Goal: Information Seeking & Learning: Learn about a topic

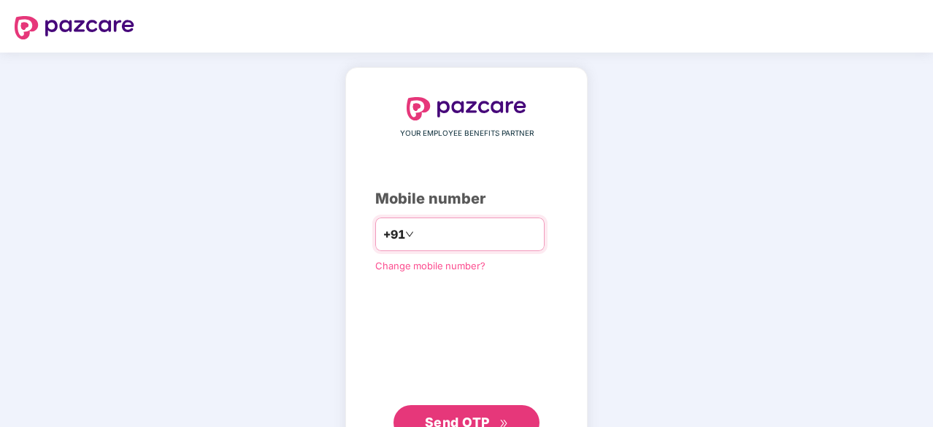
type input "**********"
click at [482, 420] on span "Send OTP" at bounding box center [457, 420] width 65 height 15
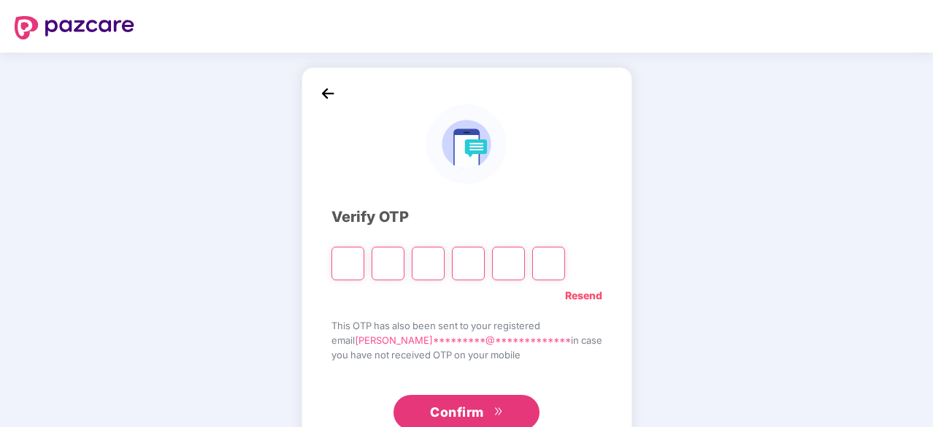
type input "*"
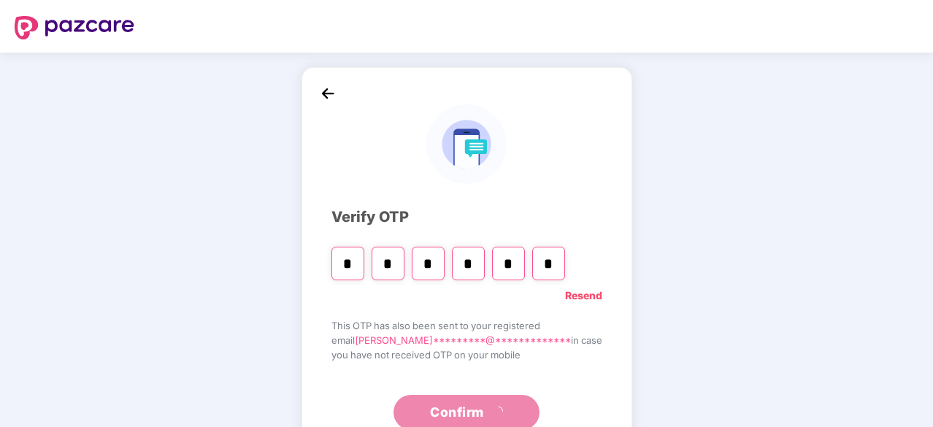
type input "*"
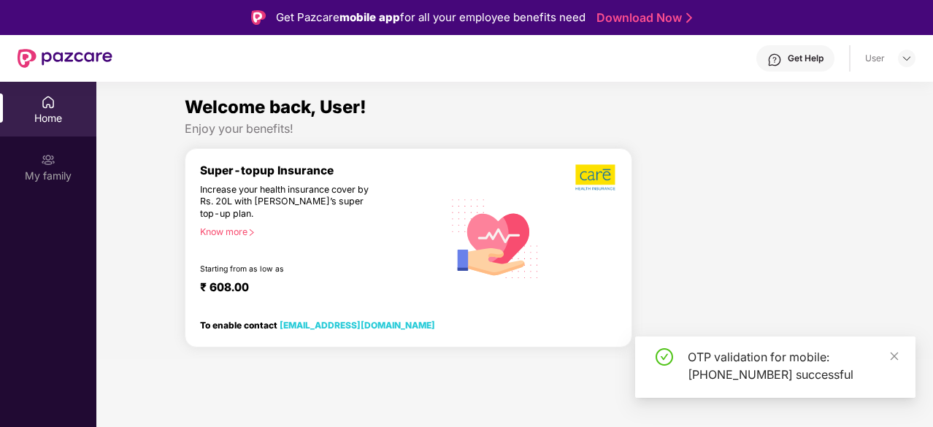
click at [59, 115] on div "Home" at bounding box center [48, 118] width 96 height 15
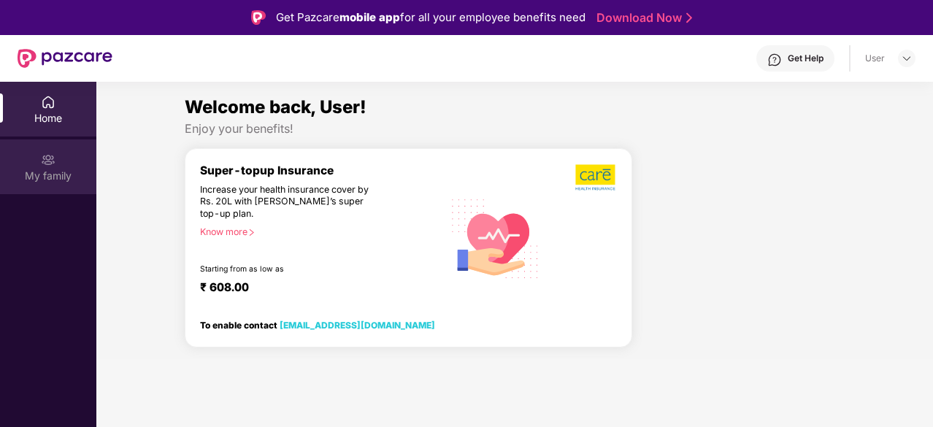
click at [57, 154] on div "My family" at bounding box center [48, 166] width 96 height 55
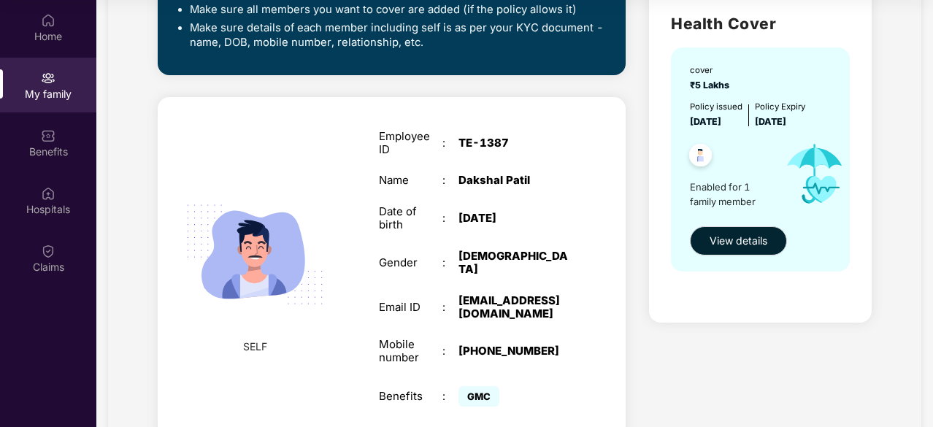
scroll to position [467, 0]
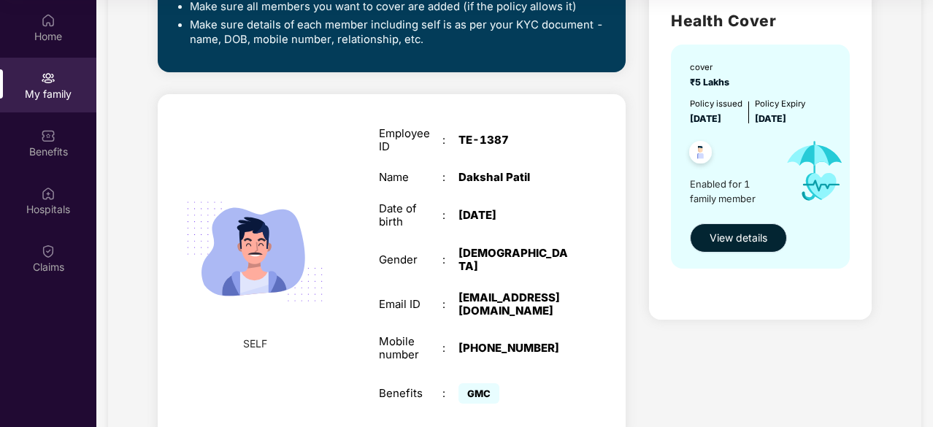
click at [734, 228] on button "View details" at bounding box center [738, 237] width 97 height 29
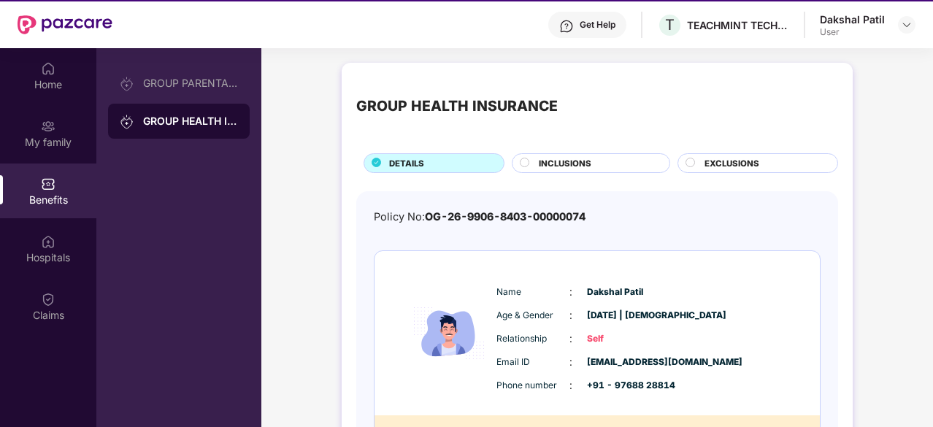
scroll to position [0, 0]
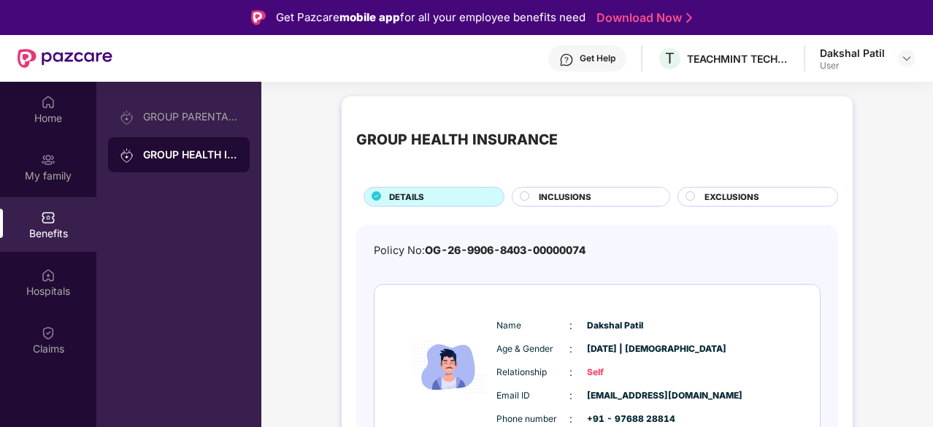
click at [224, 134] on div "GROUP PARENTAL POLICY GROUP HEALTH INSURANCE" at bounding box center [179, 135] width 142 height 73
click at [222, 128] on div "GROUP PARENTAL POLICY" at bounding box center [179, 116] width 142 height 35
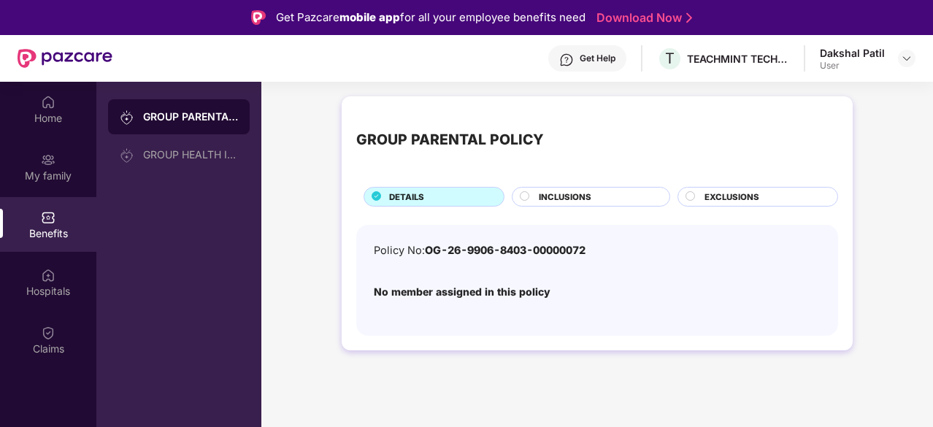
click at [340, 262] on div "GROUP PARENTAL POLICY DETAILS INCLUSIONS EXCLUSIONS Policy No: OG-26-9906-8403-…" at bounding box center [596, 230] width 671 height 283
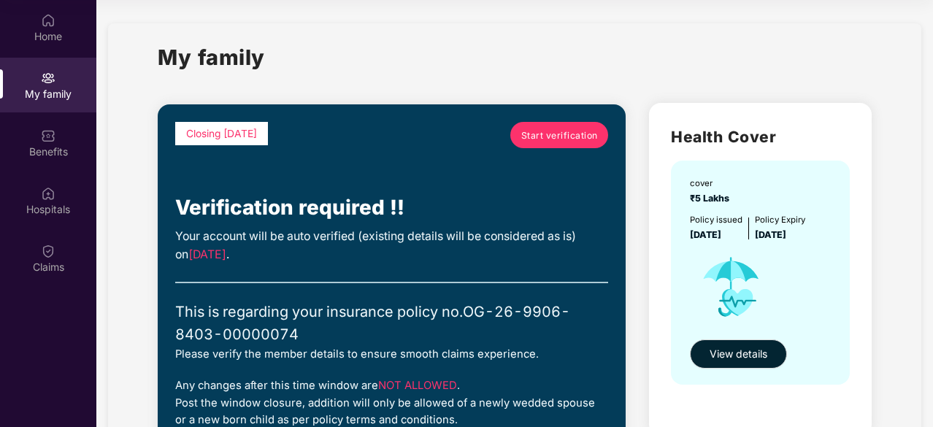
click at [61, 82] on div "My family" at bounding box center [48, 85] width 96 height 55
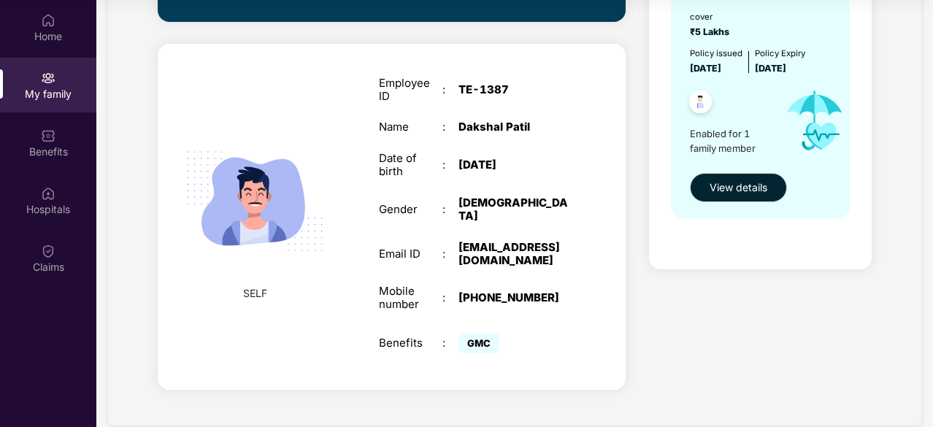
scroll to position [526, 0]
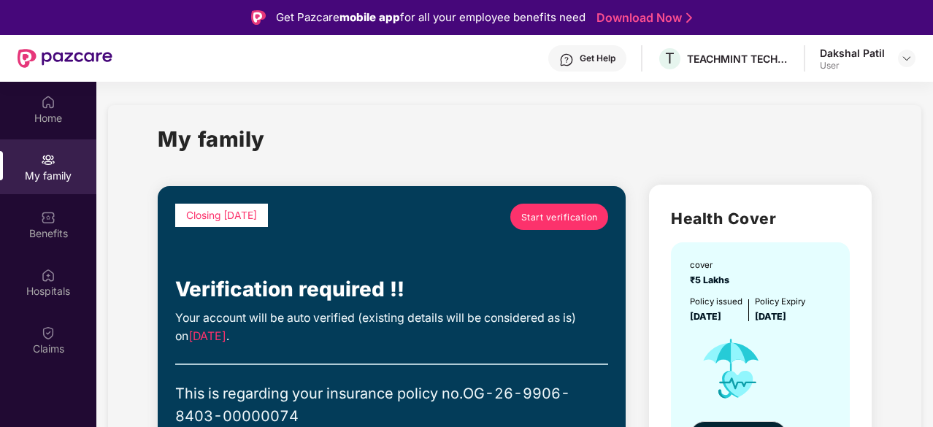
scroll to position [85, 0]
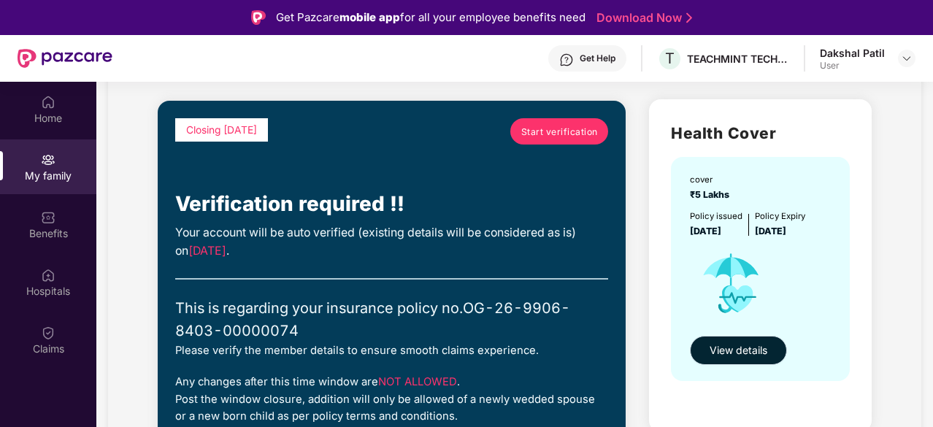
click at [717, 363] on button "View details" at bounding box center [738, 350] width 97 height 29
